Goal: Navigation & Orientation: Find specific page/section

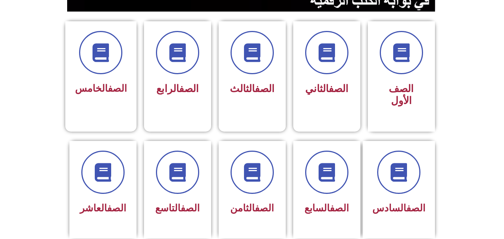
scroll to position [184, 0]
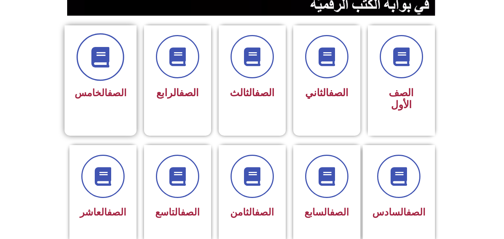
click at [104, 58] on icon at bounding box center [100, 57] width 21 height 21
click at [104, 57] on icon at bounding box center [100, 57] width 21 height 21
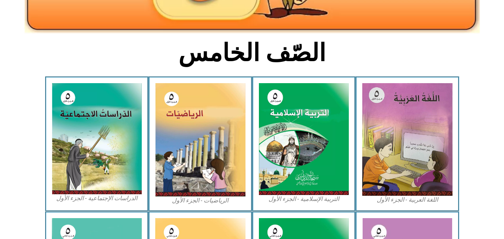
scroll to position [155, 0]
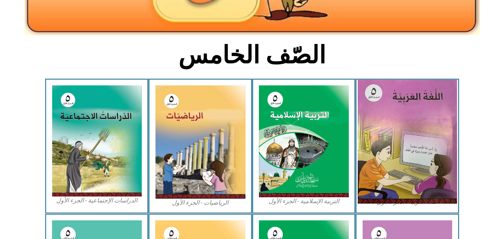
click at [394, 144] on img at bounding box center [407, 142] width 99 height 124
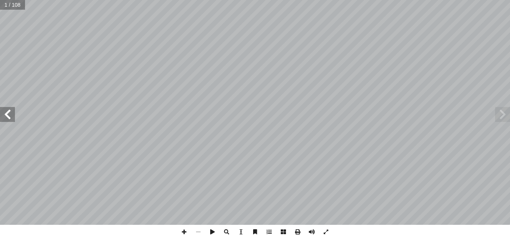
click at [13, 119] on span at bounding box center [7, 114] width 15 height 15
click at [227, 232] on span at bounding box center [226, 232] width 14 height 14
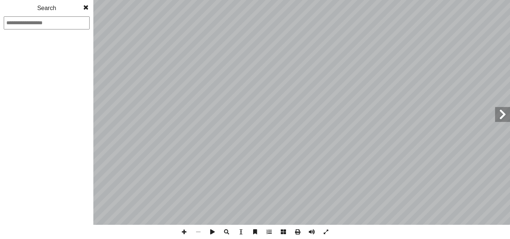
click at [226, 231] on span at bounding box center [226, 232] width 14 height 14
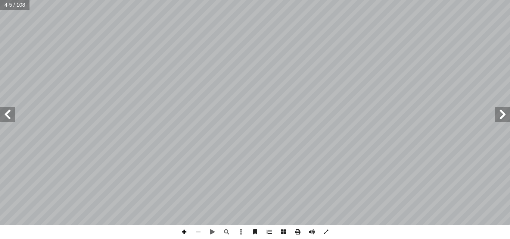
click at [185, 231] on span at bounding box center [184, 232] width 14 height 14
click at [200, 231] on span at bounding box center [198, 232] width 14 height 14
click at [185, 233] on span at bounding box center [184, 232] width 14 height 14
click at [198, 231] on span at bounding box center [198, 232] width 14 height 14
click at [184, 232] on span at bounding box center [184, 232] width 14 height 14
